Goal: Information Seeking & Learning: Check status

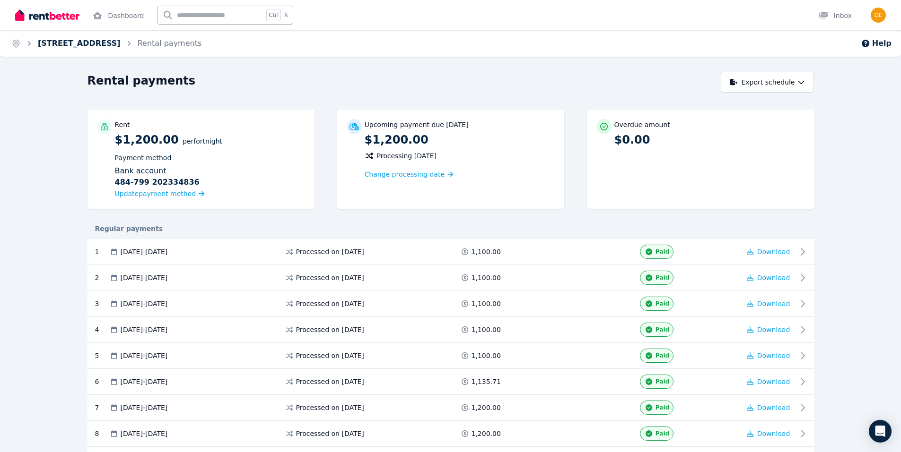
click at [73, 41] on link "[STREET_ADDRESS]" at bounding box center [79, 43] width 83 height 9
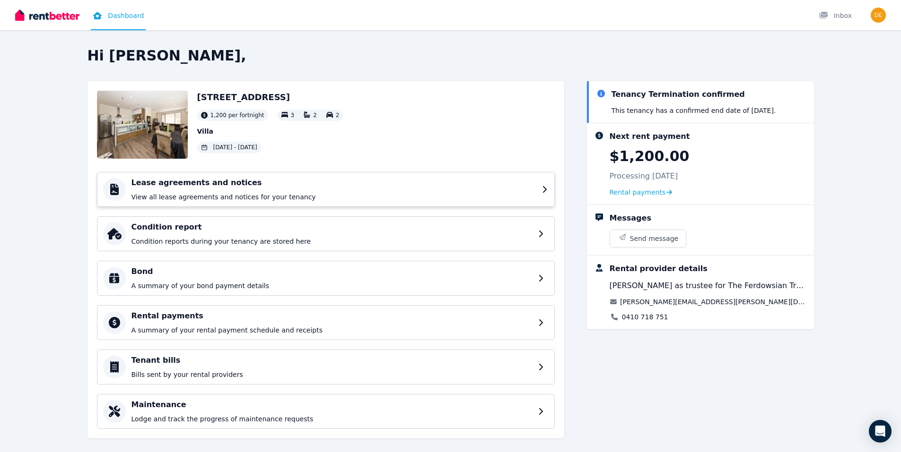
click at [207, 189] on div "Lease agreements and notices View all lease agreements and notices for your ten…" at bounding box center [333, 189] width 405 height 25
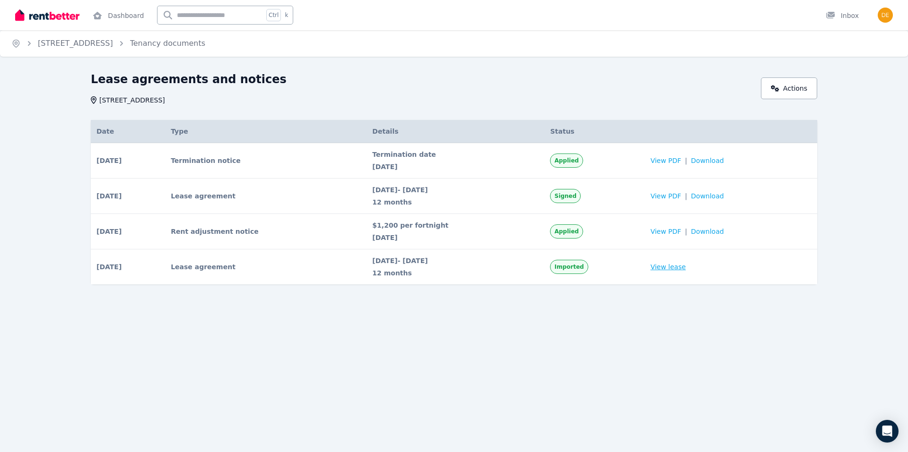
click at [674, 266] on link "View lease" at bounding box center [667, 266] width 35 height 9
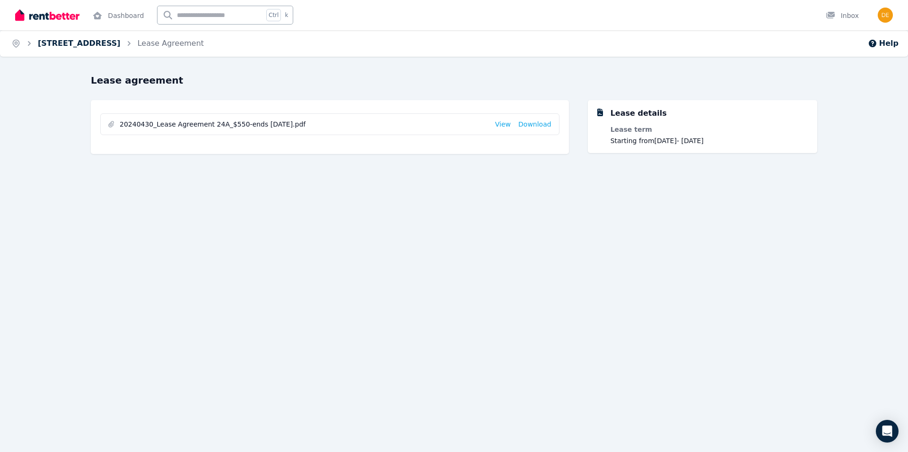
click at [85, 43] on link "[STREET_ADDRESS]" at bounding box center [79, 43] width 83 height 9
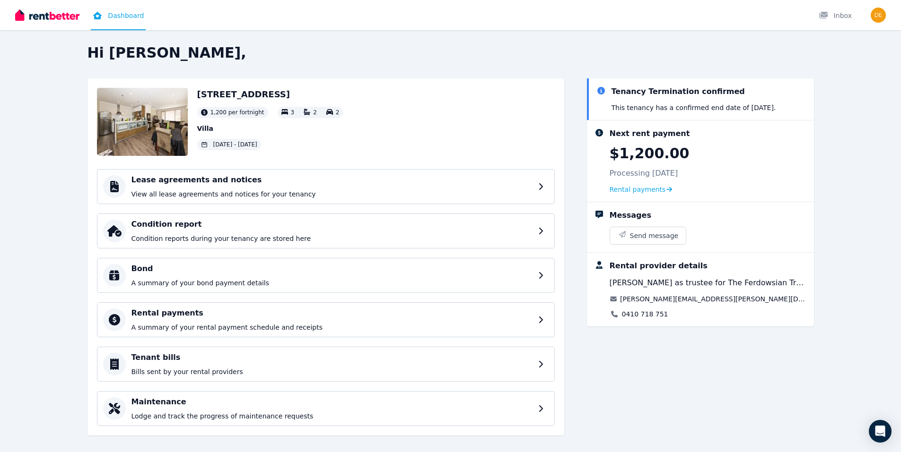
scroll to position [13, 0]
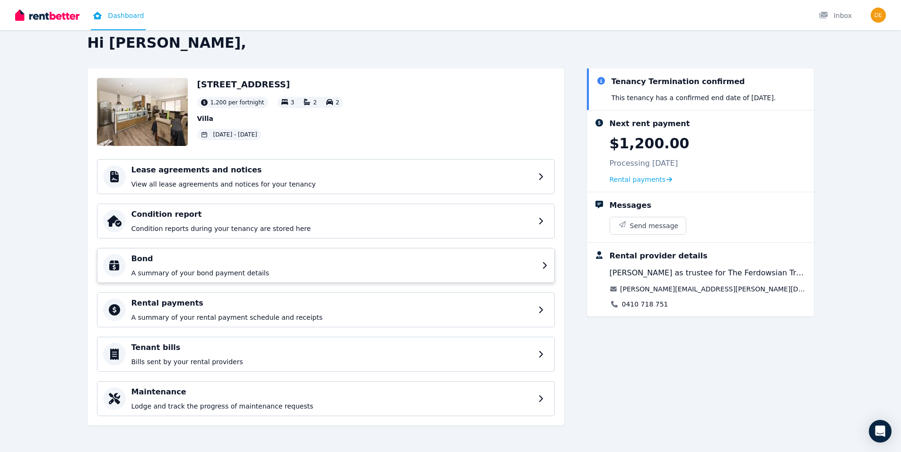
click at [269, 267] on div "Bond A summary of your bond payment details" at bounding box center [333, 265] width 405 height 25
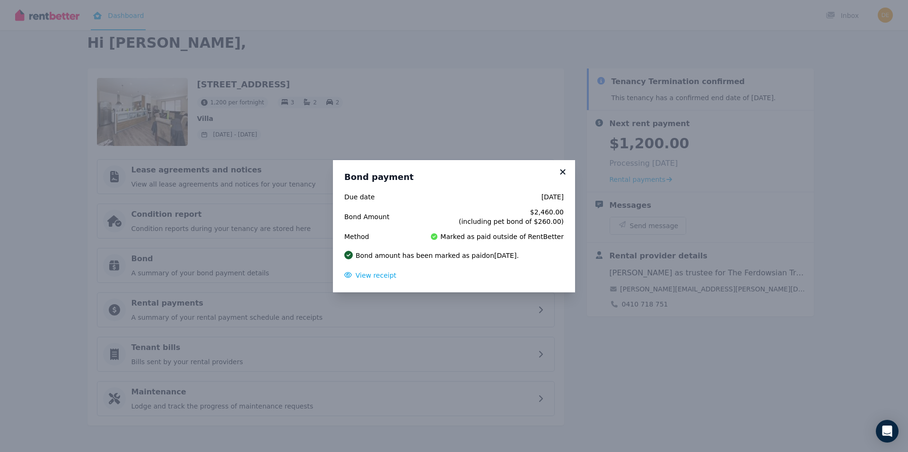
click at [561, 171] on icon at bounding box center [562, 171] width 5 height 5
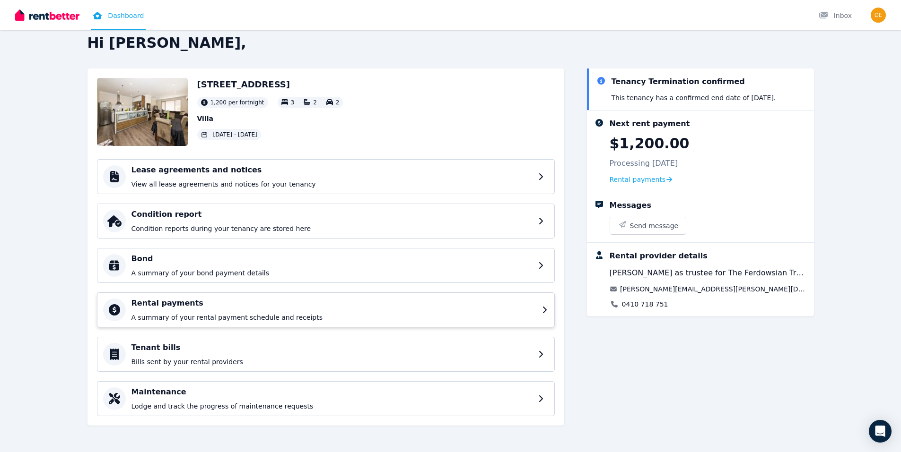
click at [186, 306] on h4 "Rental payments" at bounding box center [333, 303] width 405 height 11
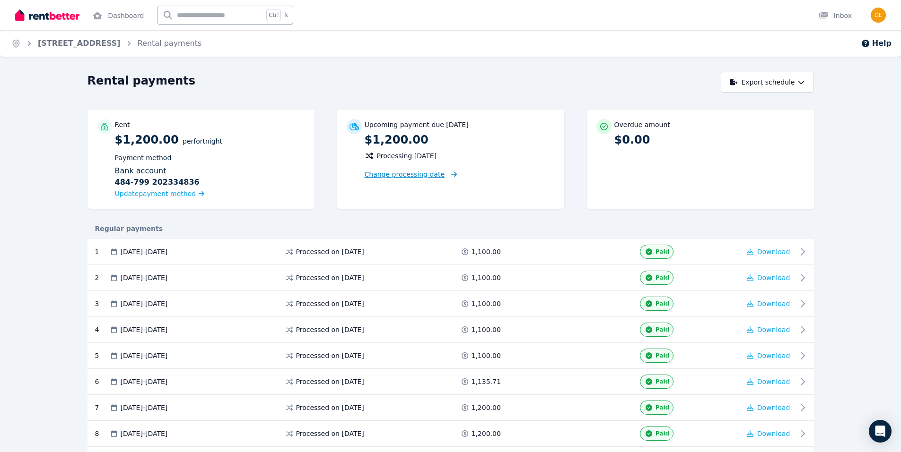
click at [415, 174] on span "Change processing date" at bounding box center [404, 174] width 80 height 9
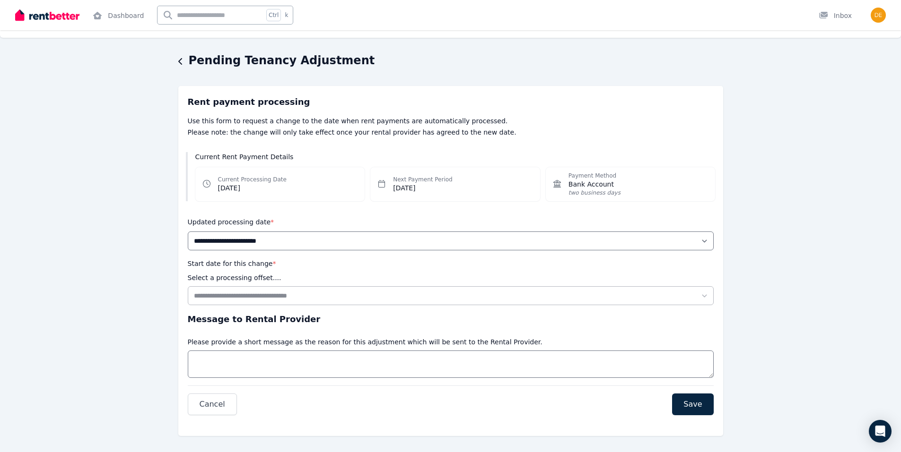
scroll to position [29, 0]
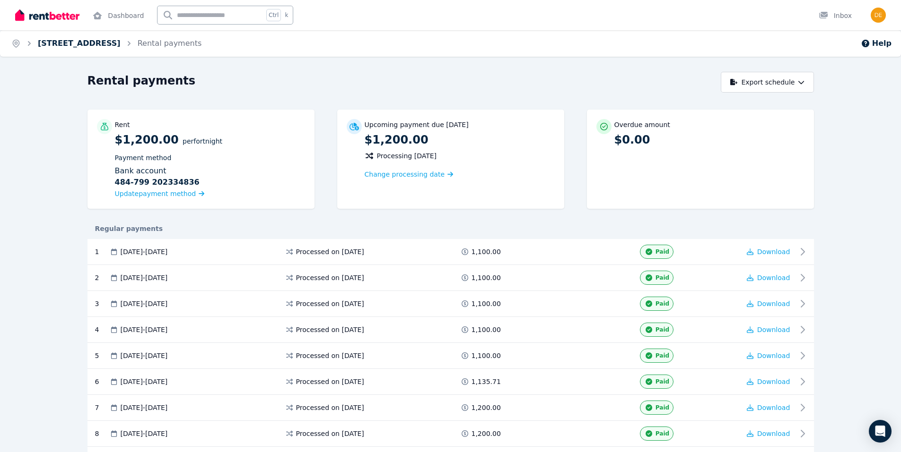
click at [74, 41] on link "[STREET_ADDRESS]" at bounding box center [79, 43] width 83 height 9
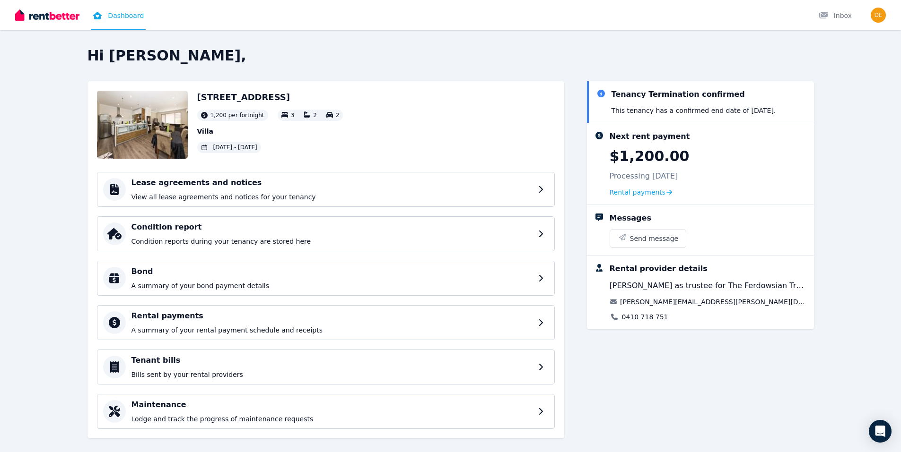
click at [164, 121] on img at bounding box center [142, 125] width 91 height 68
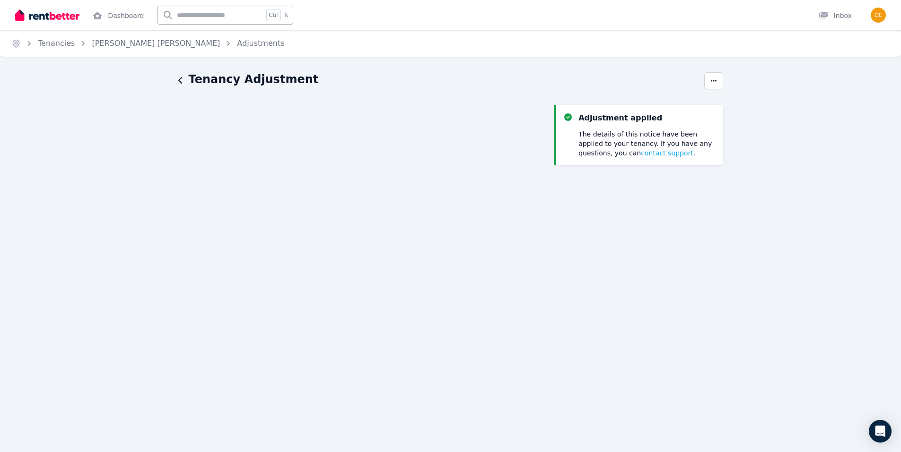
click at [748, 282] on div "Tenancy Adjustment Adjustment applied The details of this notice have been appl…" at bounding box center [450, 369] width 901 height 594
click at [710, 81] on icon "button" at bounding box center [713, 80] width 6 height 1
click at [240, 41] on link "Adjustments" at bounding box center [260, 43] width 47 height 9
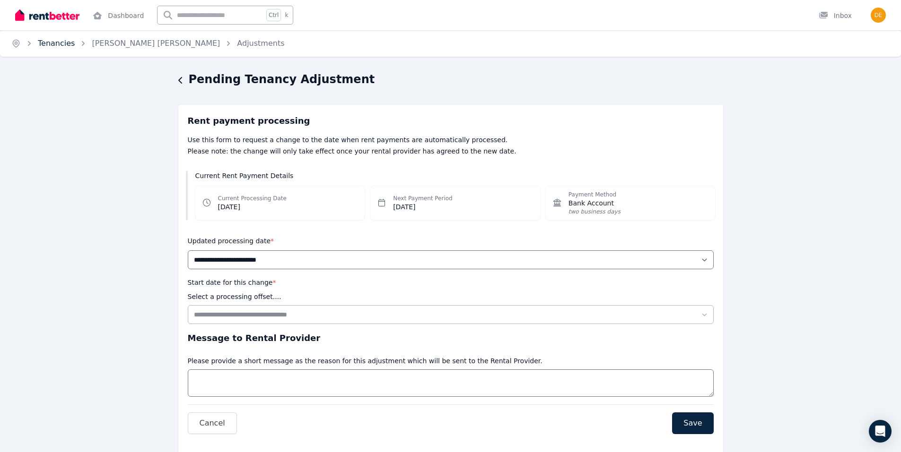
click at [49, 43] on link "Tenancies" at bounding box center [56, 43] width 37 height 9
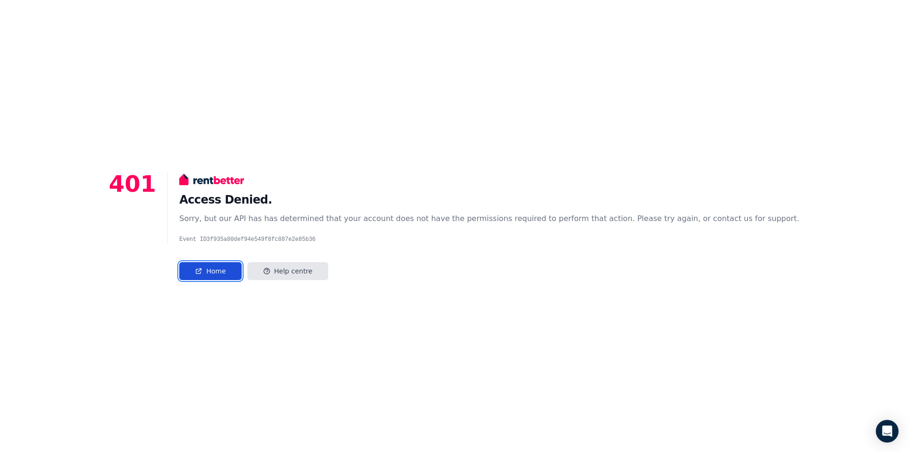
click at [241, 263] on link "Home" at bounding box center [210, 271] width 62 height 18
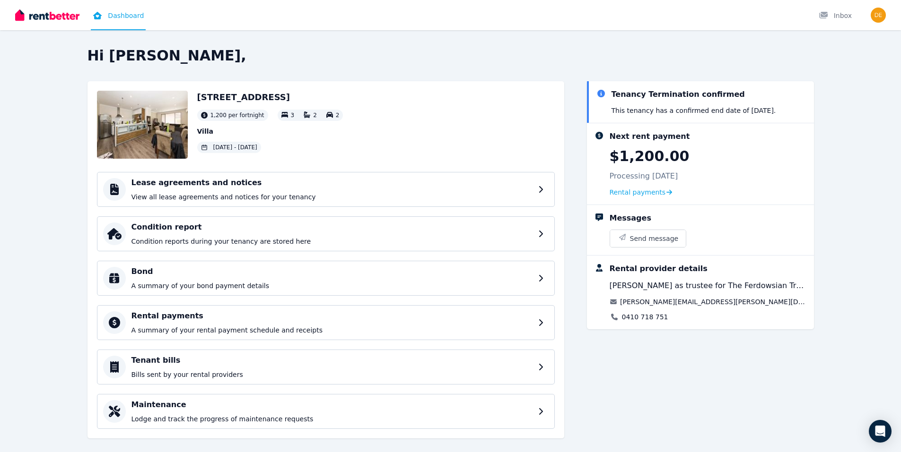
click at [652, 106] on p "This tenancy has a confirmed end date of [DATE] ." at bounding box center [693, 110] width 165 height 9
click at [600, 94] on icon at bounding box center [601, 94] width 8 height 8
